Goal: Information Seeking & Learning: Learn about a topic

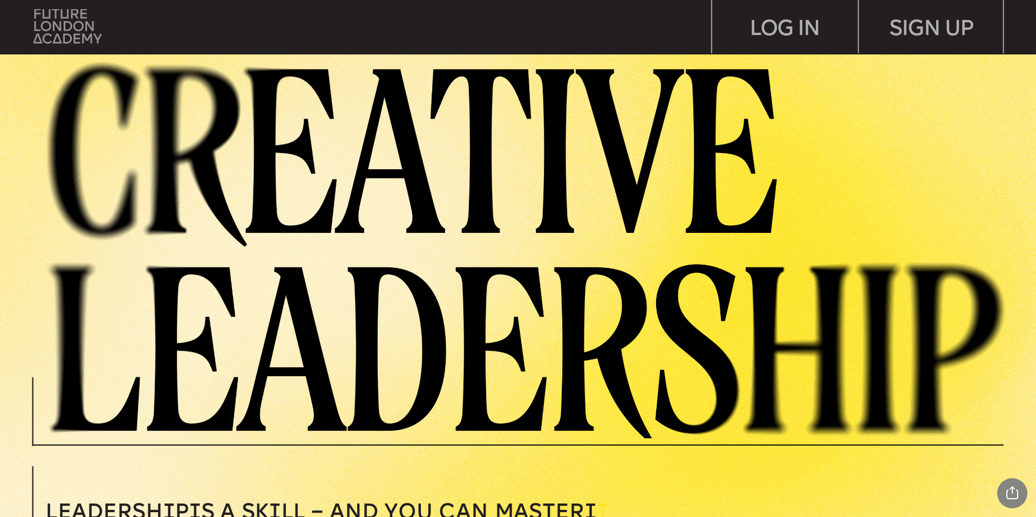
click at [59, 20] on img at bounding box center [67, 26] width 68 height 35
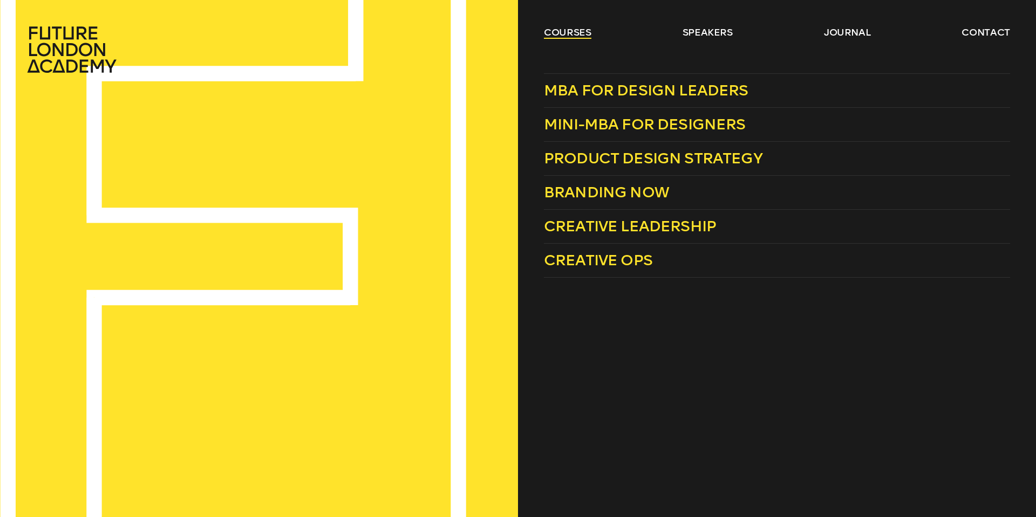
click at [571, 31] on link "courses" at bounding box center [567, 32] width 47 height 13
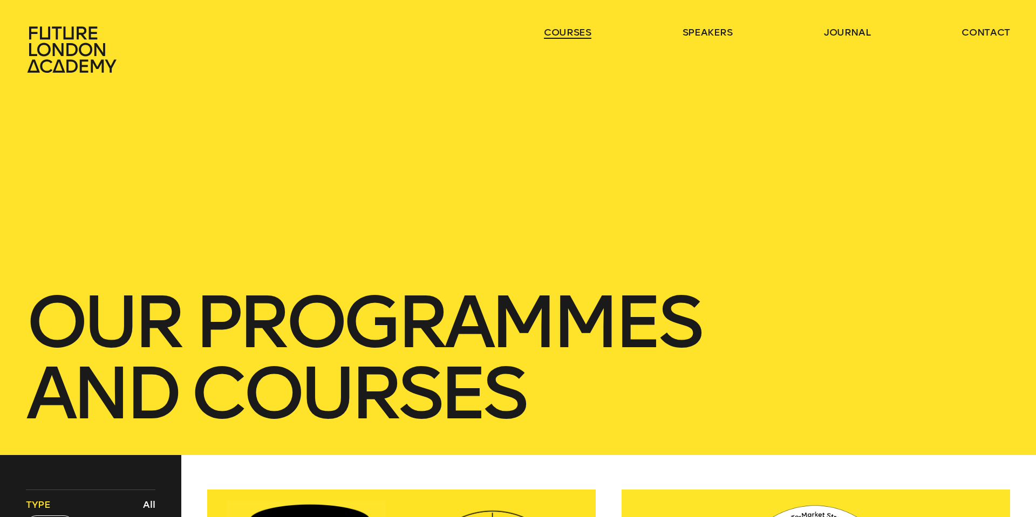
click at [571, 31] on link "courses" at bounding box center [567, 32] width 47 height 13
click at [573, 31] on link "courses" at bounding box center [567, 32] width 47 height 13
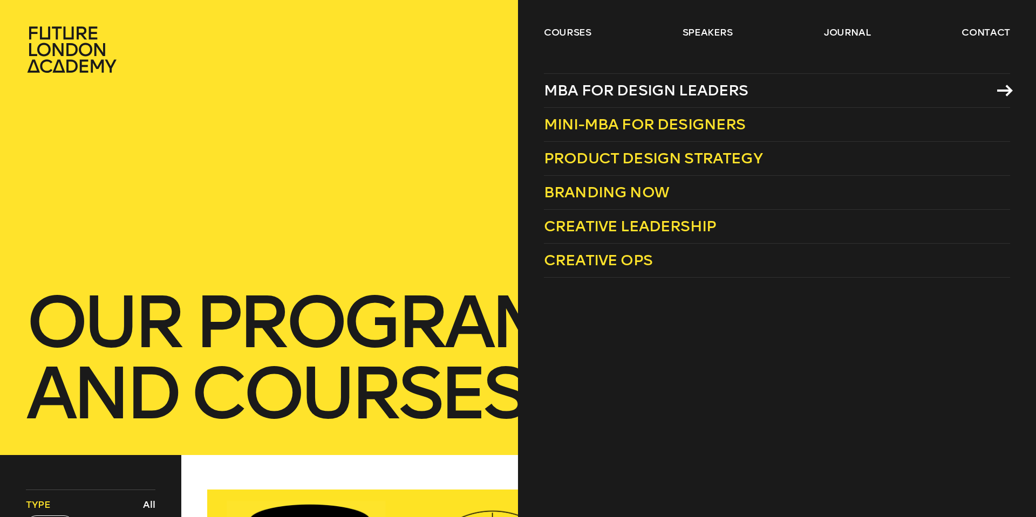
click at [613, 90] on span "MBA for Design Leaders" at bounding box center [646, 90] width 204 height 18
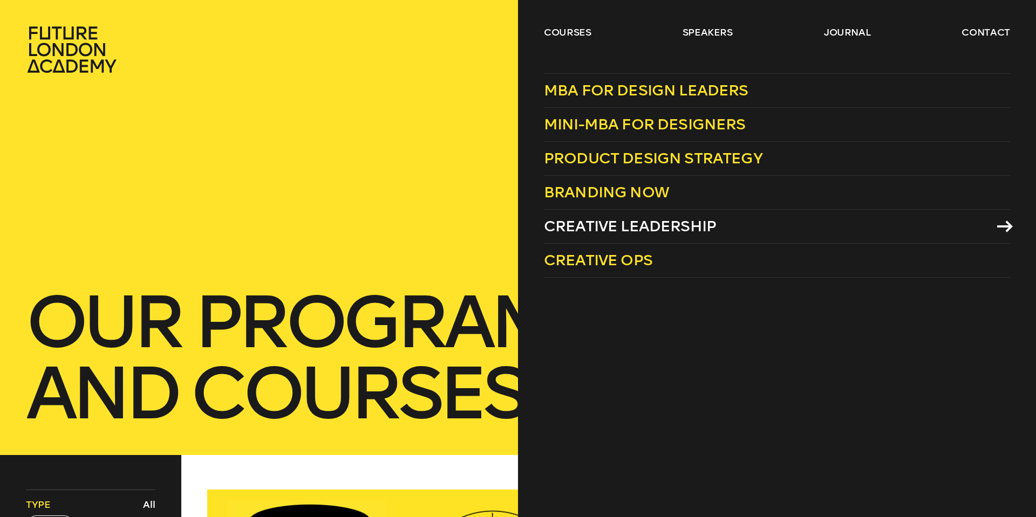
click at [632, 232] on span "Creative Leadership" at bounding box center [630, 226] width 172 height 18
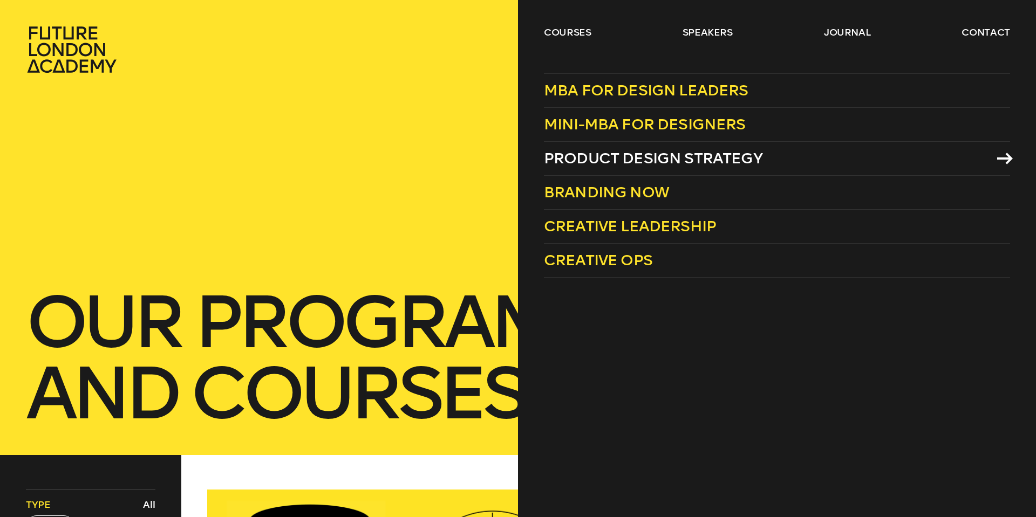
click at [643, 156] on span "Product Design Strategy" at bounding box center [653, 158] width 218 height 18
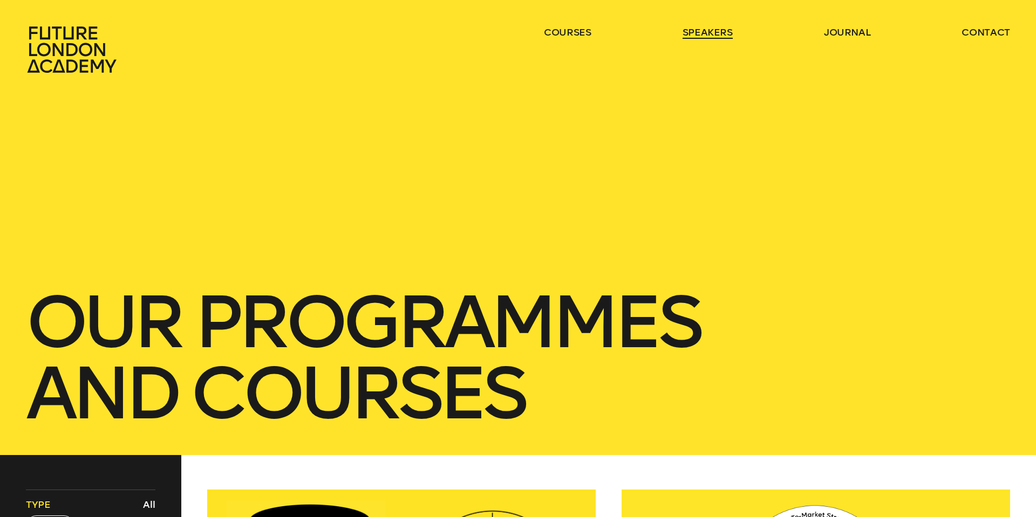
click at [717, 37] on link "speakers" at bounding box center [707, 32] width 50 height 13
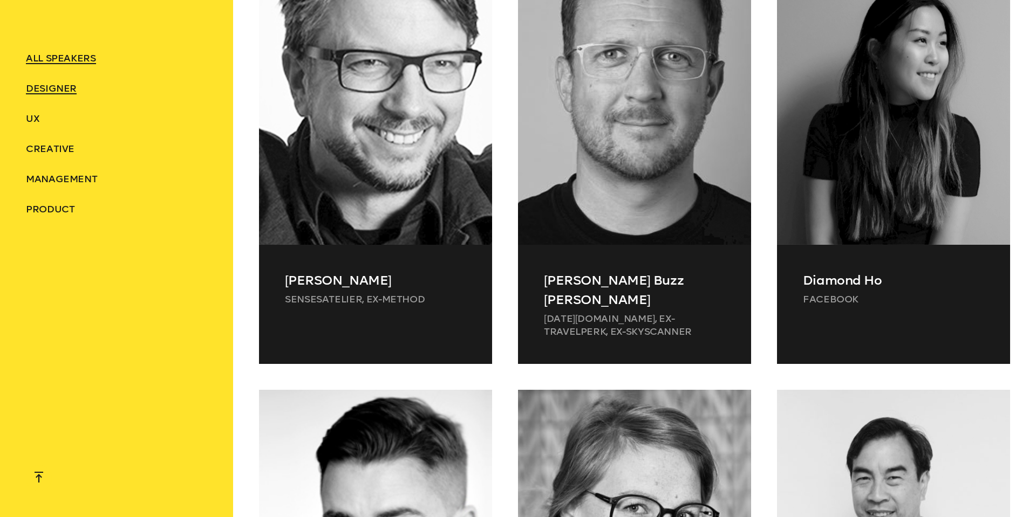
scroll to position [2602, 0]
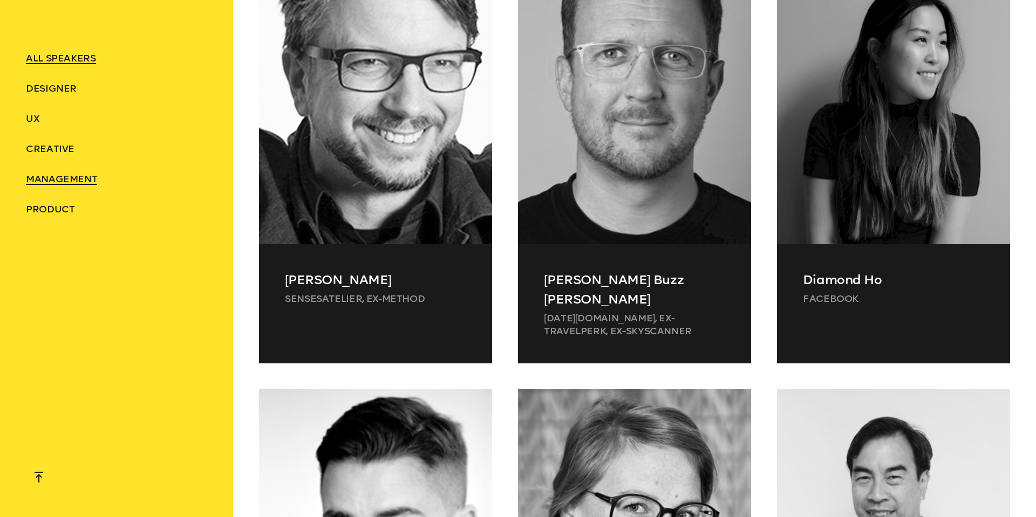
click at [79, 181] on span "Management" at bounding box center [61, 179] width 71 height 12
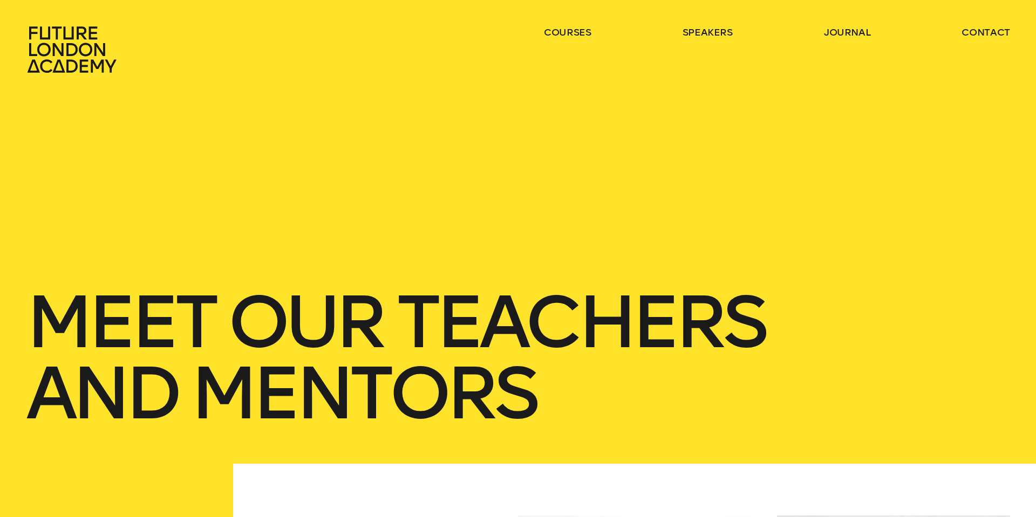
scroll to position [0, 0]
drag, startPoint x: 437, startPoint y: 41, endPoint x: 577, endPoint y: 17, distance: 141.8
click at [443, 40] on div "courses speakers journal contact" at bounding box center [518, 49] width 1036 height 47
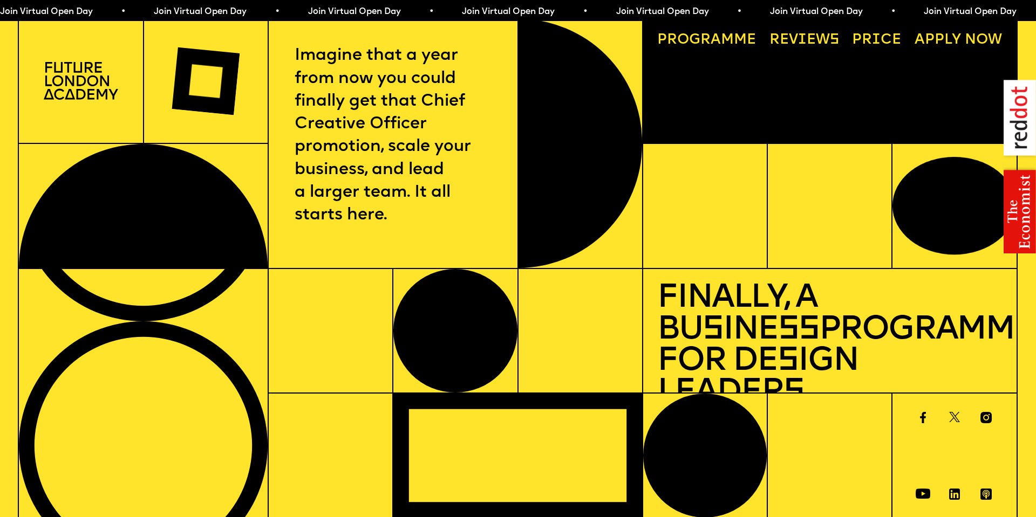
click at [709, 38] on link "Progr a mme" at bounding box center [706, 40] width 113 height 29
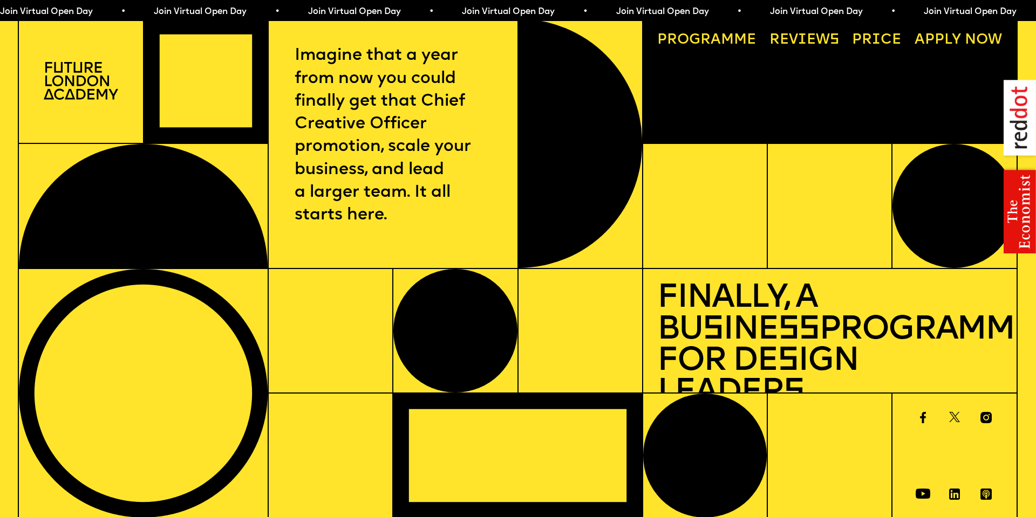
click at [694, 39] on link "Progr a mme" at bounding box center [706, 40] width 113 height 29
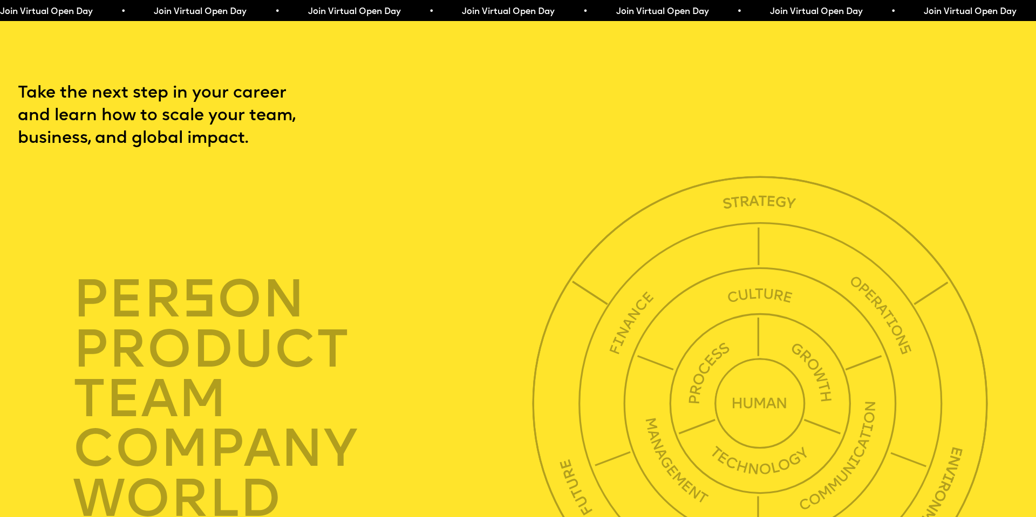
scroll to position [3537, 0]
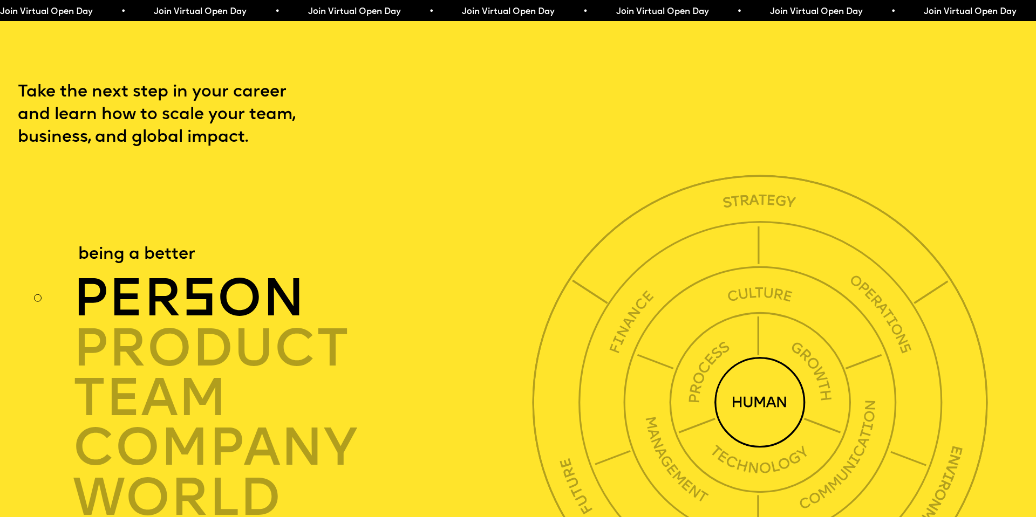
click at [167, 275] on div "per s on" at bounding box center [306, 300] width 467 height 50
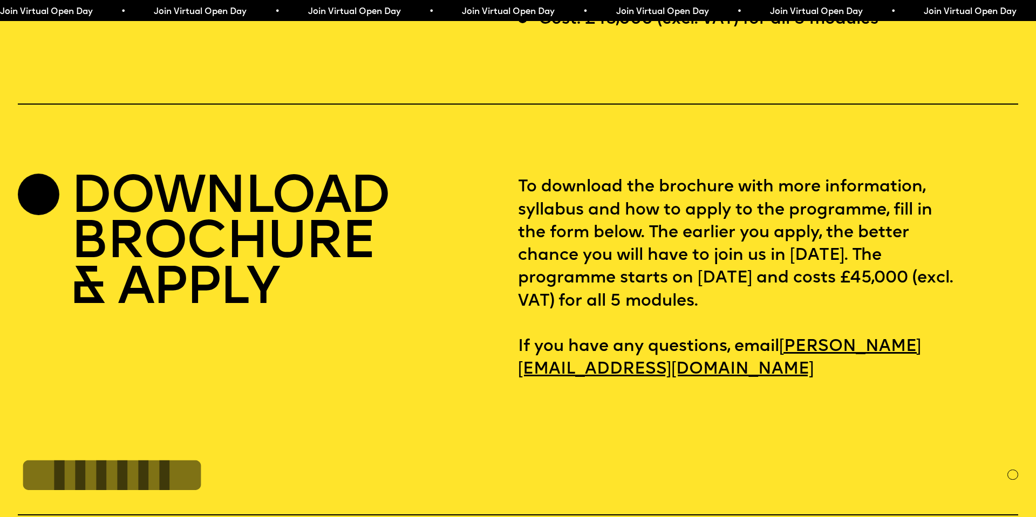
scroll to position [4393, 0]
click at [236, 209] on h2 "DOWNLOAD BROCHURE & APPLY" at bounding box center [230, 245] width 318 height 136
click at [60, 177] on div "DOWNLOAD BROCHURE & APPLY" at bounding box center [268, 279] width 500 height 205
click at [47, 174] on div at bounding box center [39, 195] width 42 height 42
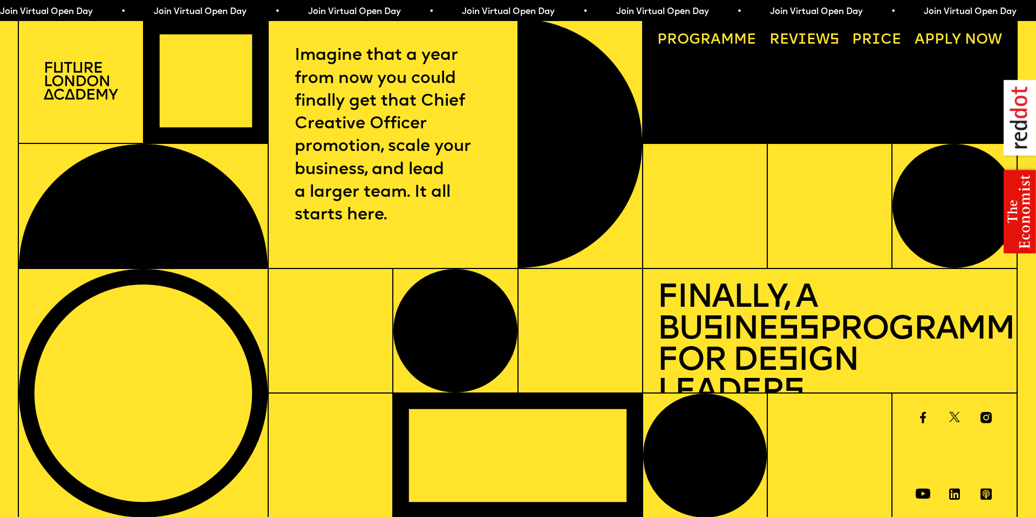
scroll to position [1, 1]
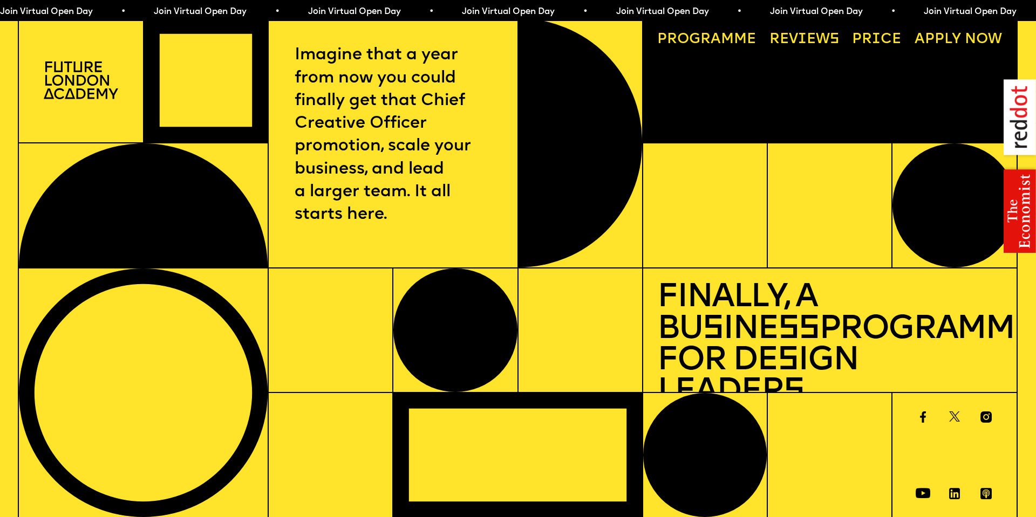
click at [739, 38] on link "Progr a mme" at bounding box center [706, 40] width 113 height 29
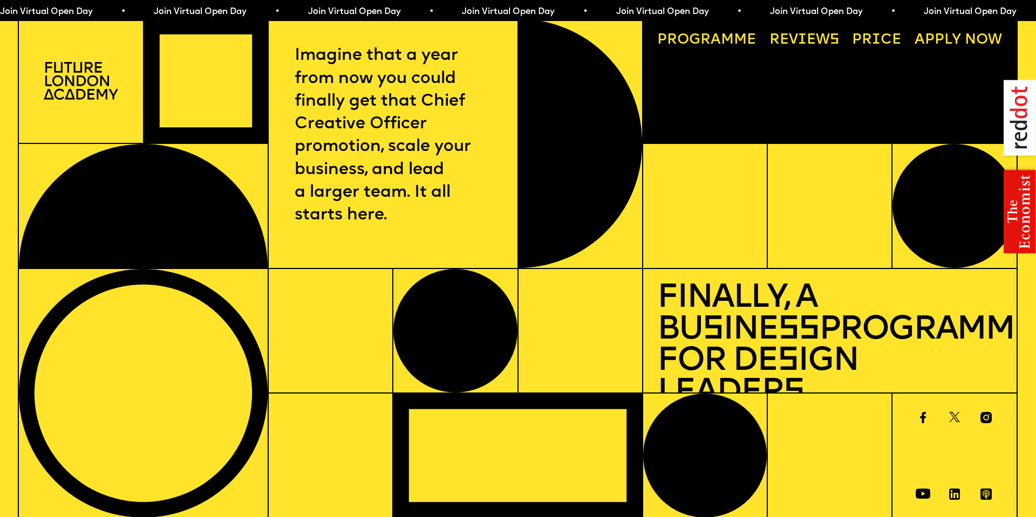
scroll to position [0, 0]
click at [80, 72] on img at bounding box center [81, 81] width 74 height 38
click at [63, 76] on img at bounding box center [81, 81] width 74 height 38
click at [736, 42] on link "Progr a mme" at bounding box center [706, 40] width 113 height 29
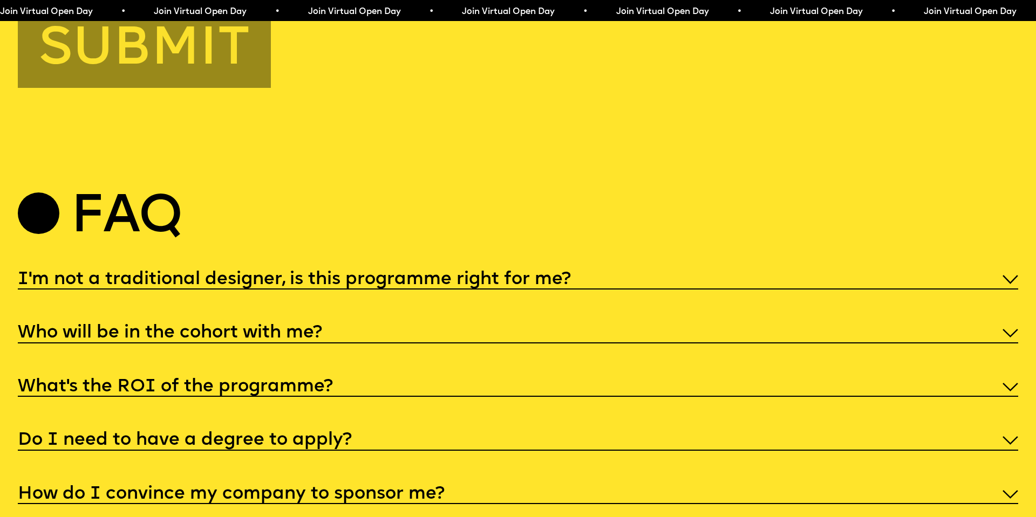
scroll to position [5264, 0]
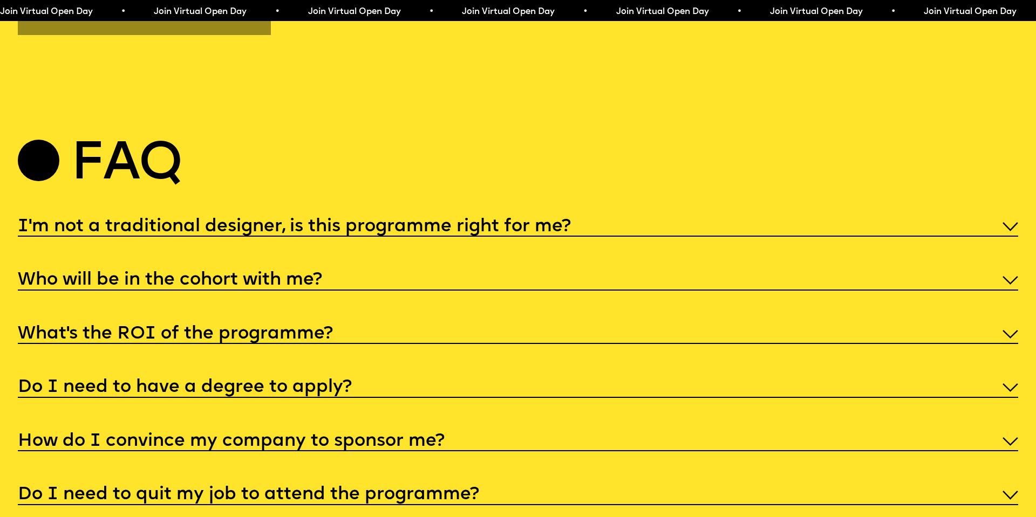
click at [280, 275] on h5 "Who will be in the cohort with me?" at bounding box center [170, 280] width 304 height 11
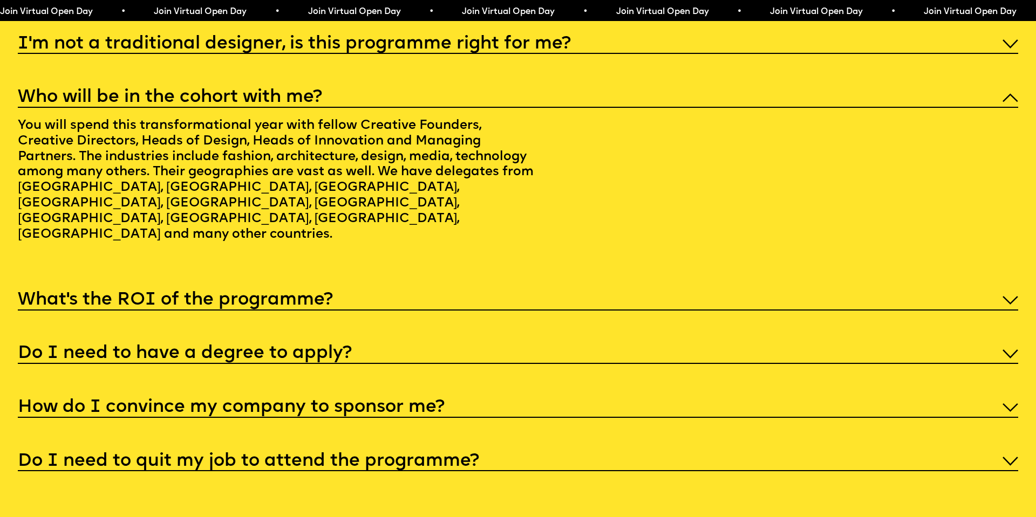
scroll to position [5474, 0]
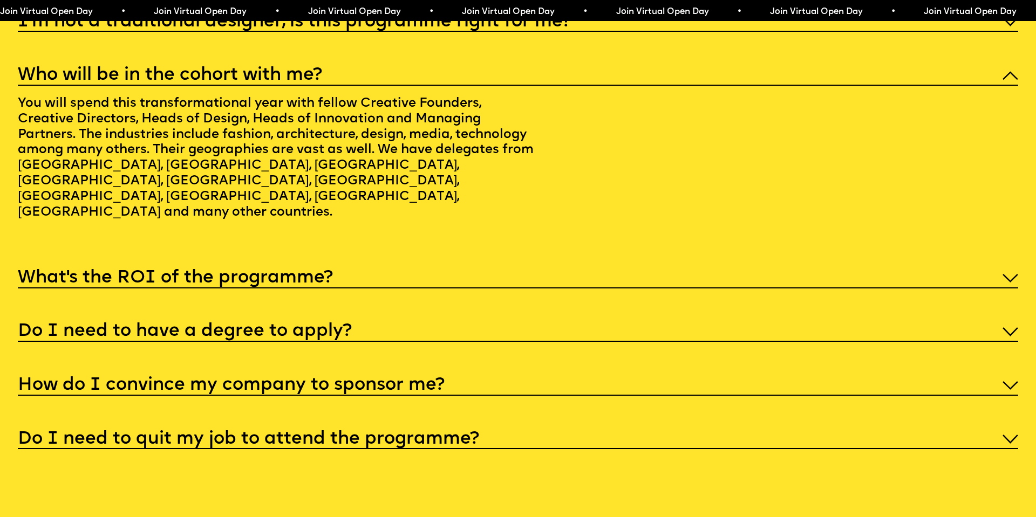
click at [308, 434] on h5 "Do I need to quit my job to attend the programme?" at bounding box center [248, 439] width 461 height 11
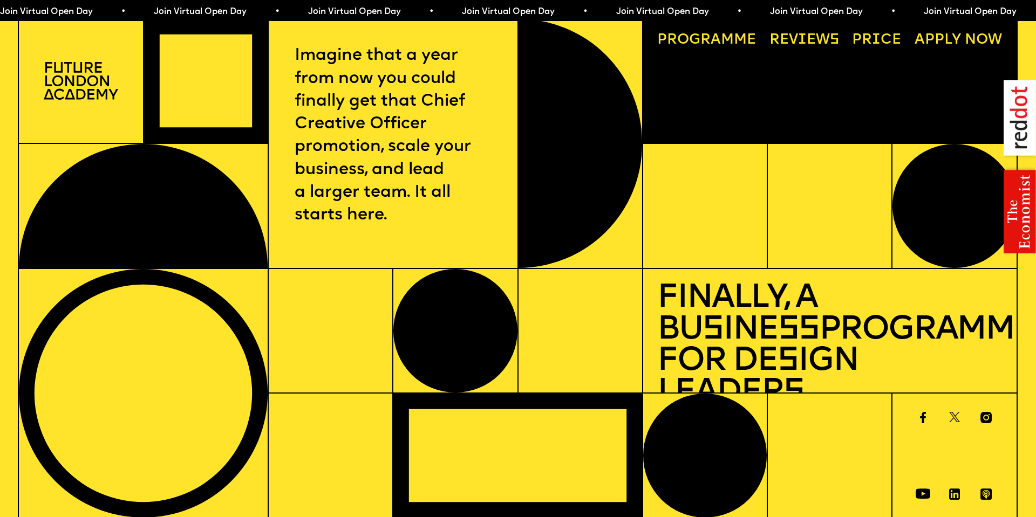
scroll to position [0, 0]
click at [751, 42] on link "Progr a mme" at bounding box center [706, 40] width 113 height 29
click at [691, 43] on link "Progr a mme" at bounding box center [706, 40] width 113 height 29
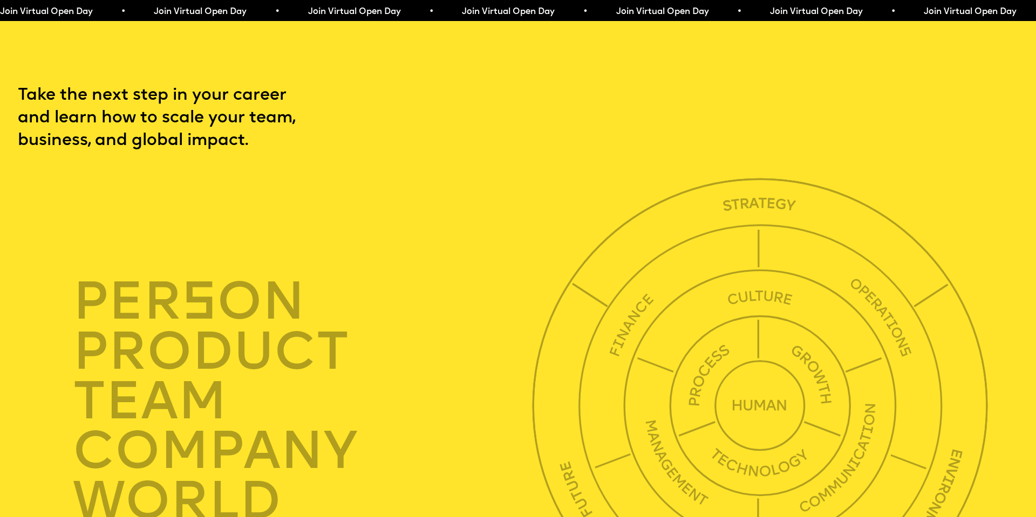
scroll to position [3537, 0]
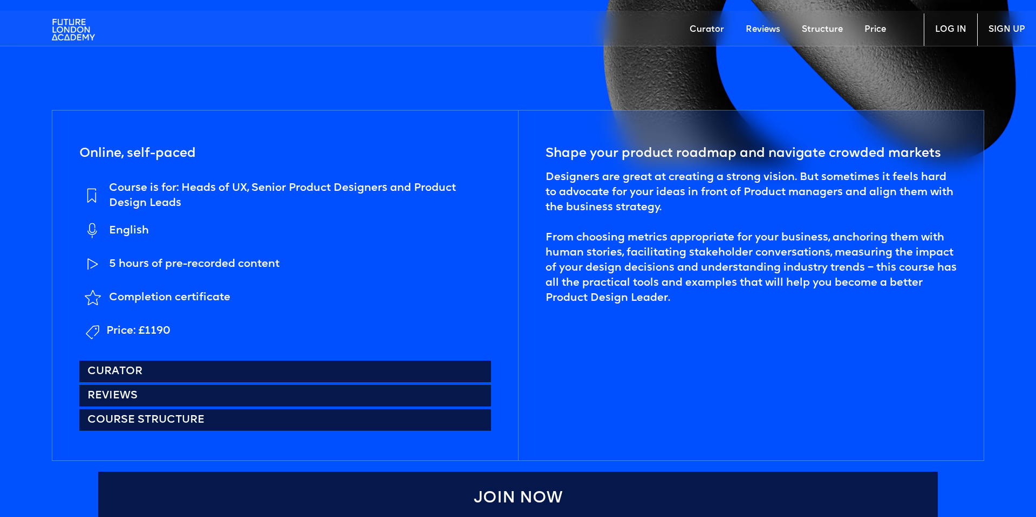
scroll to position [485, 1]
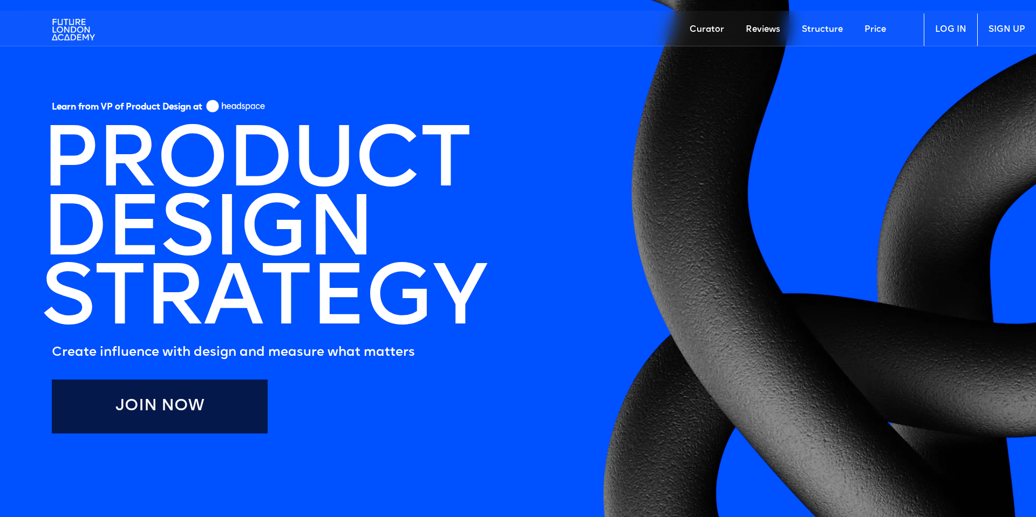
click at [830, 31] on link "Structure" at bounding box center [822, 29] width 63 height 32
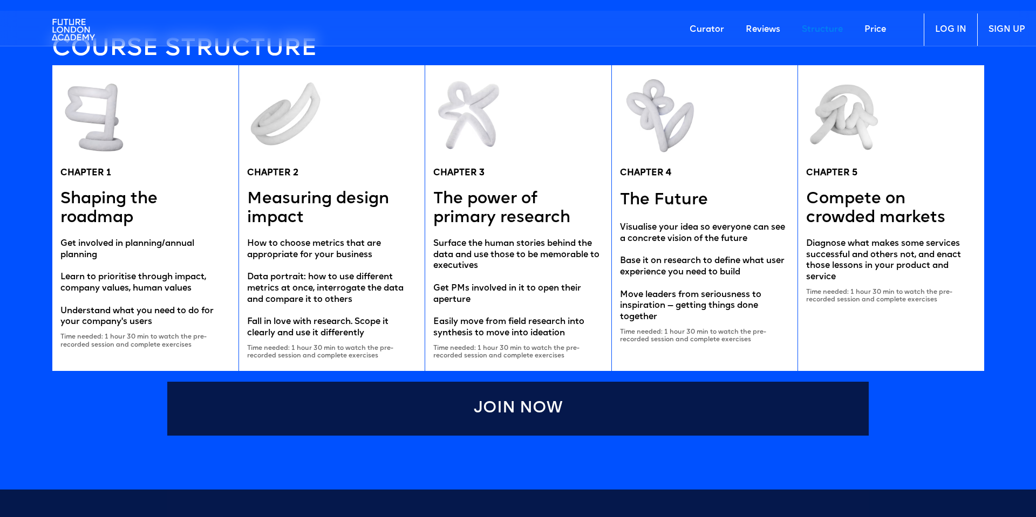
scroll to position [2149, 0]
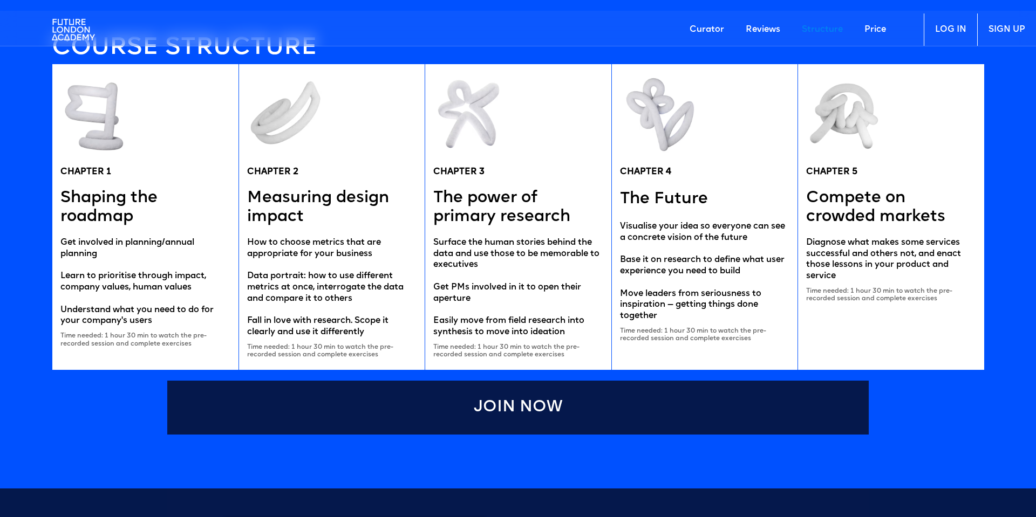
click at [876, 29] on link "Price" at bounding box center [874, 29] width 43 height 32
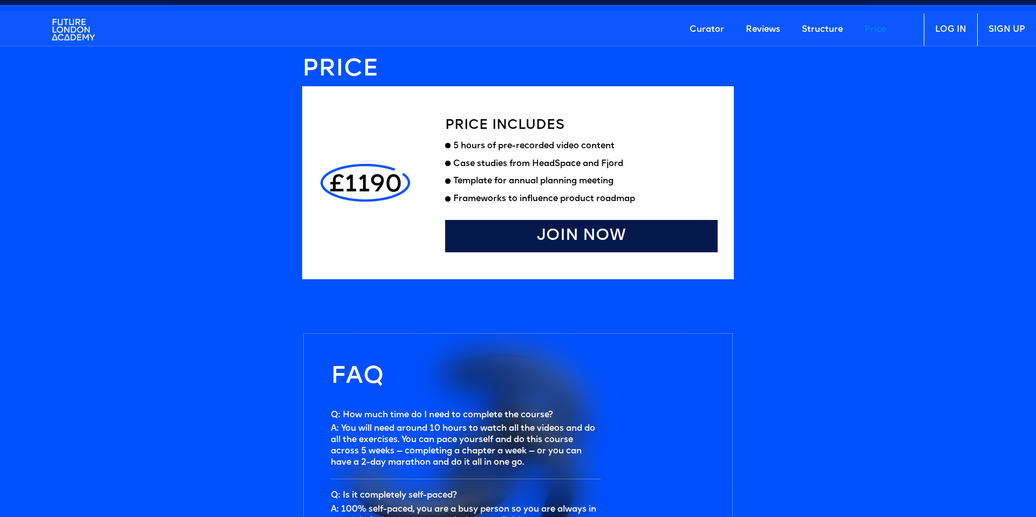
scroll to position [2971, 0]
